Goal: Check status: Check status

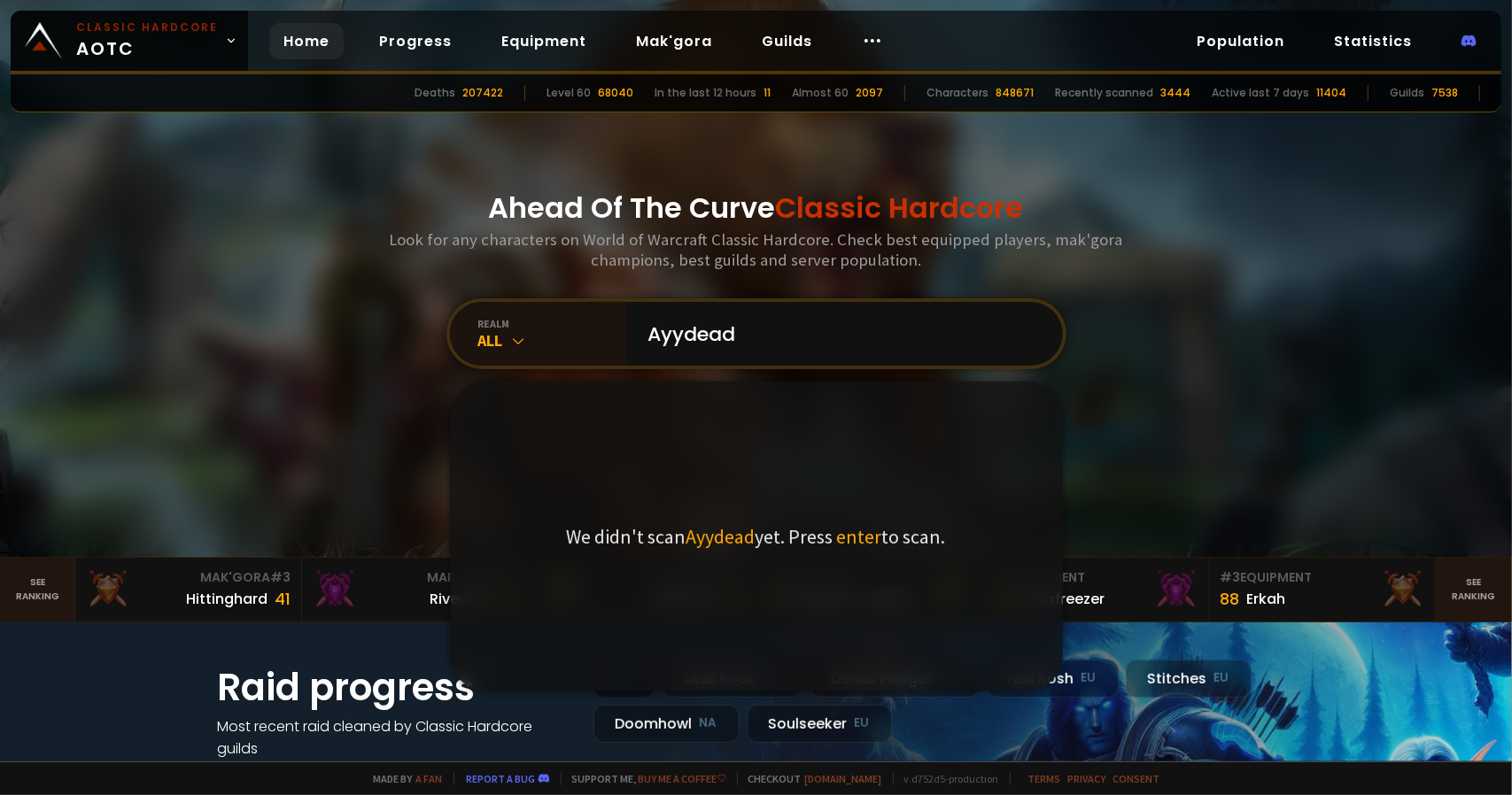
type input "Ayydead]"
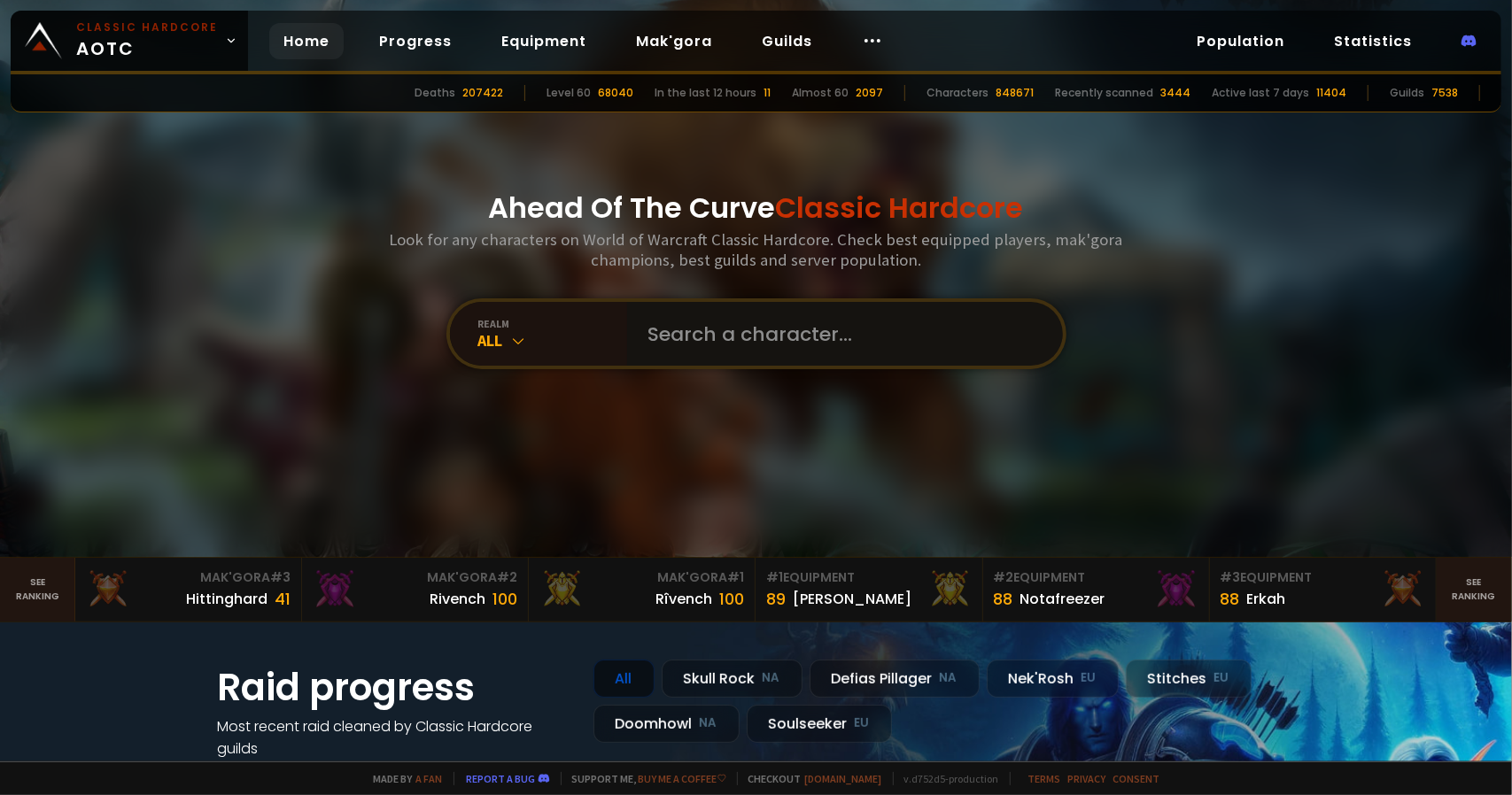
click at [727, 332] on input "text" at bounding box center [840, 334] width 404 height 64
type input "ayydead"
